Goal: Check status: Check status

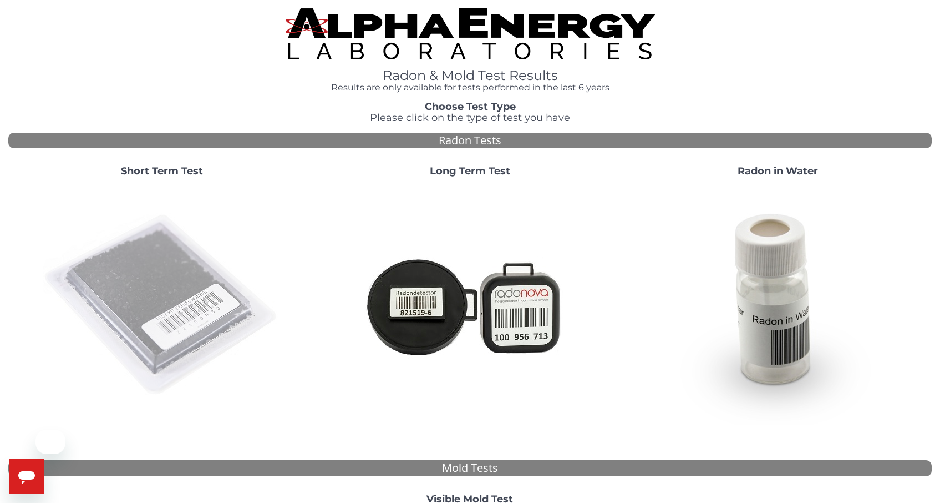
click at [126, 257] on img at bounding box center [162, 305] width 238 height 238
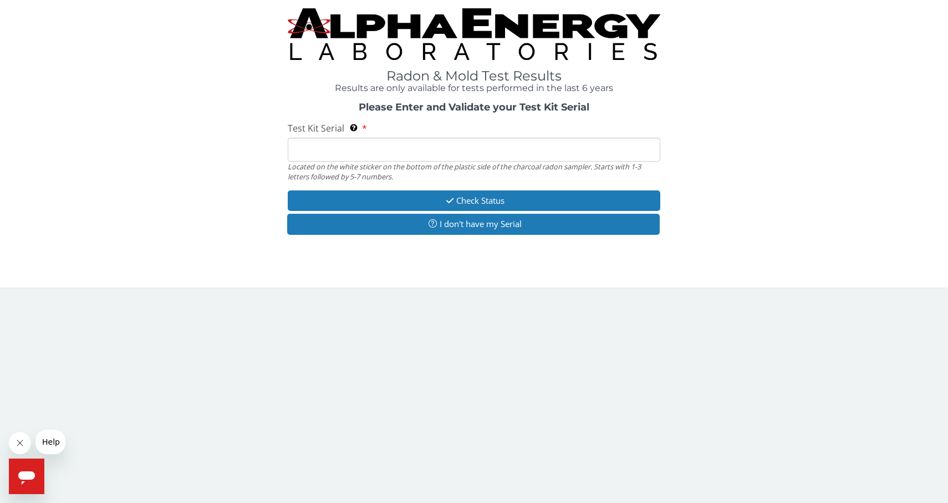
click at [313, 144] on input "Test Kit Serial Located on the white sticker on the bottom of the plastic side …" at bounding box center [474, 150] width 373 height 24
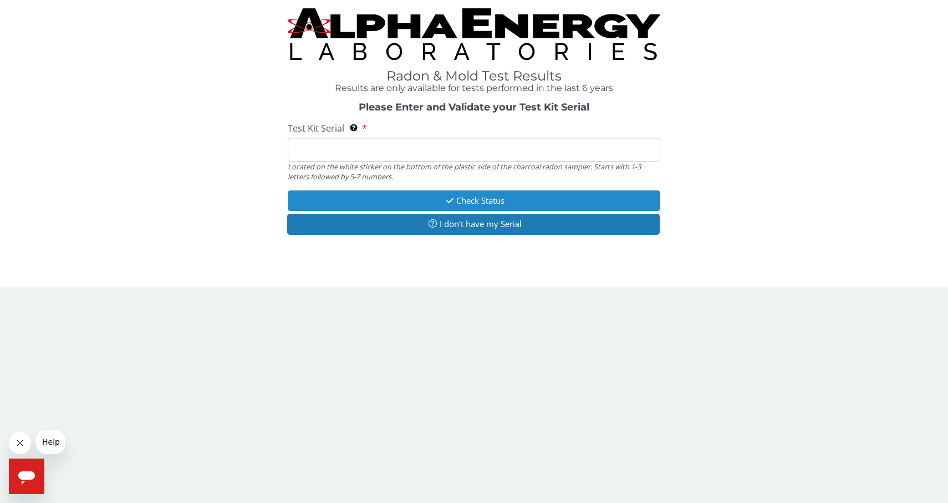
type input "FE467464"
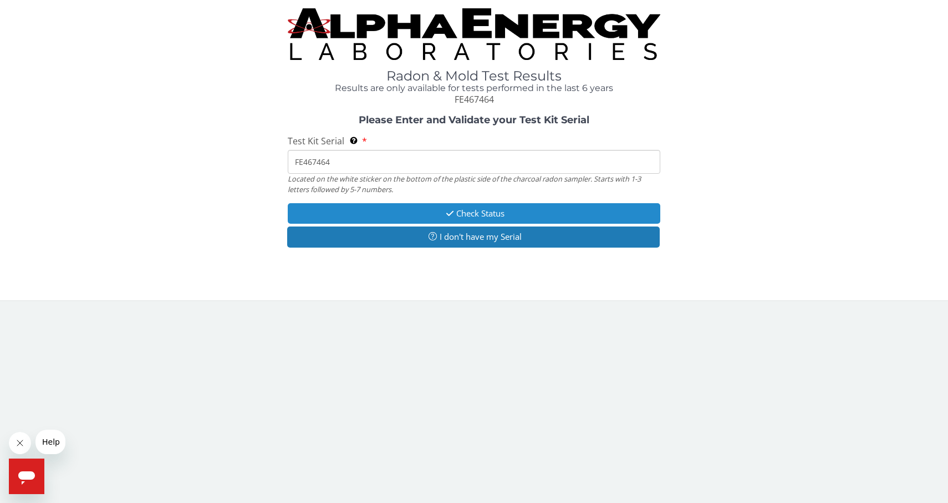
click at [451, 212] on icon "button" at bounding box center [450, 213] width 13 height 8
